Goal: Task Accomplishment & Management: Manage account settings

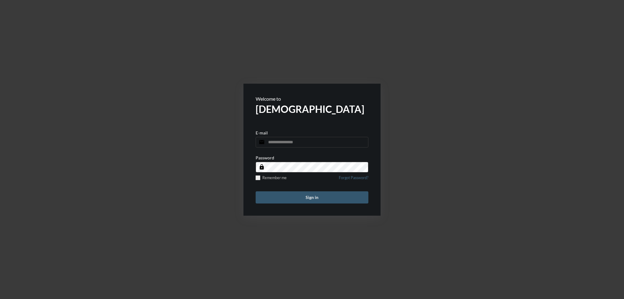
type input "**********"
click at [301, 197] on button "Sign in" at bounding box center [311, 198] width 113 height 12
